Goal: Transaction & Acquisition: Obtain resource

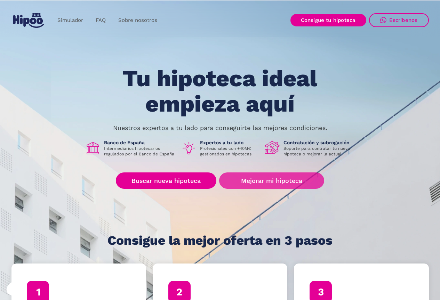
click at [249, 182] on link "Mejorar mi hipoteca" at bounding box center [271, 180] width 105 height 16
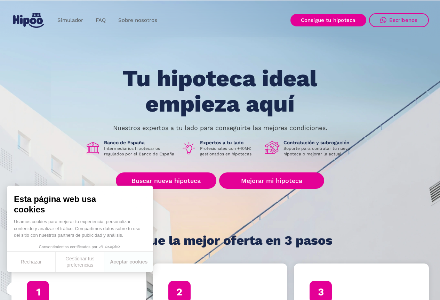
click at [294, 142] on h1 "Contratación y subrogación" at bounding box center [319, 142] width 72 height 6
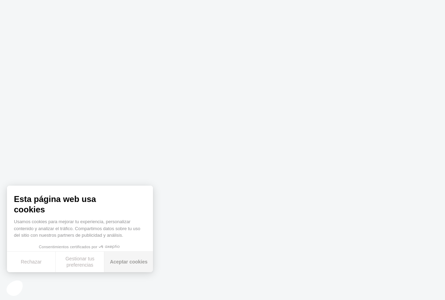
click at [123, 259] on button "Aceptar cookies" at bounding box center [128, 262] width 49 height 21
